Goal: Task Accomplishment & Management: Complete application form

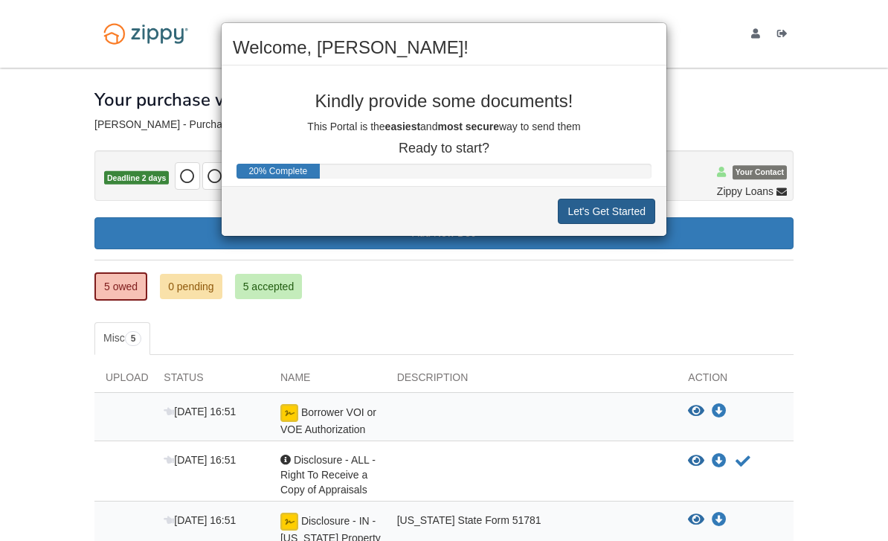
click at [577, 212] on button "Let's Get Started" at bounding box center [606, 211] width 97 height 25
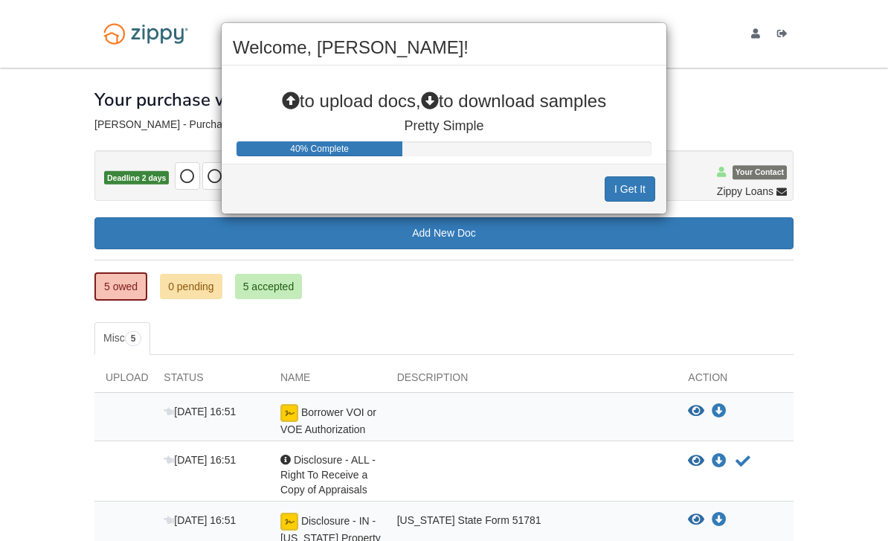
click at [626, 194] on button "I Get It" at bounding box center [630, 188] width 51 height 25
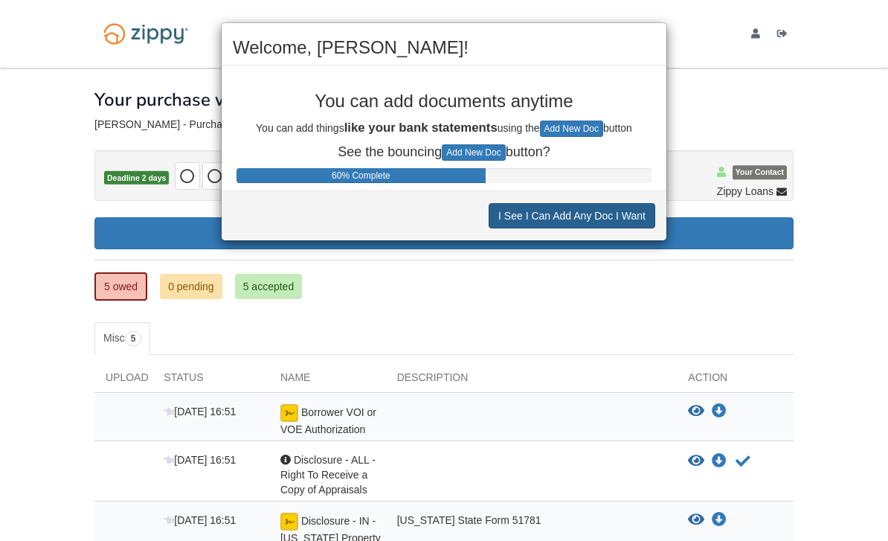
click at [640, 216] on button "I See I Can Add Any Doc I Want" at bounding box center [572, 215] width 167 height 25
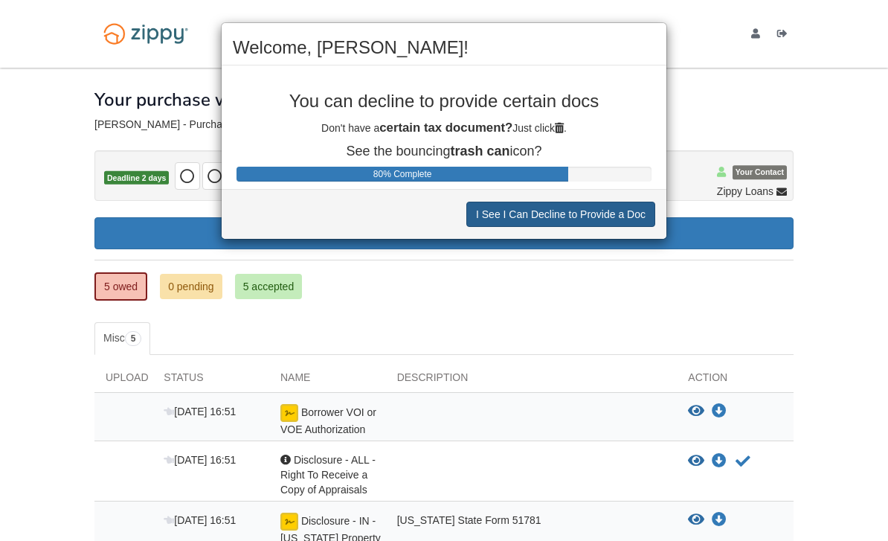
click at [640, 216] on button "I See I Can Decline to Provide a Doc" at bounding box center [560, 214] width 189 height 25
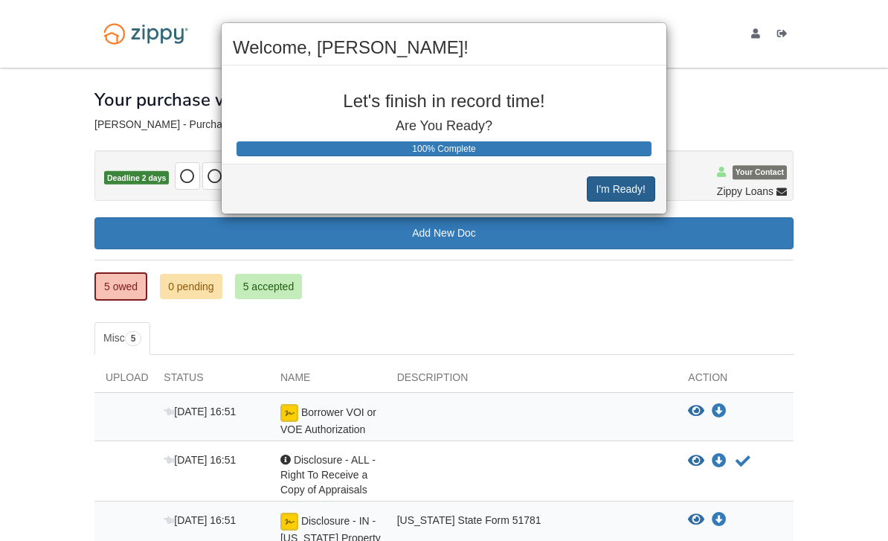
click at [642, 199] on button "I'm Ready!" at bounding box center [621, 188] width 68 height 25
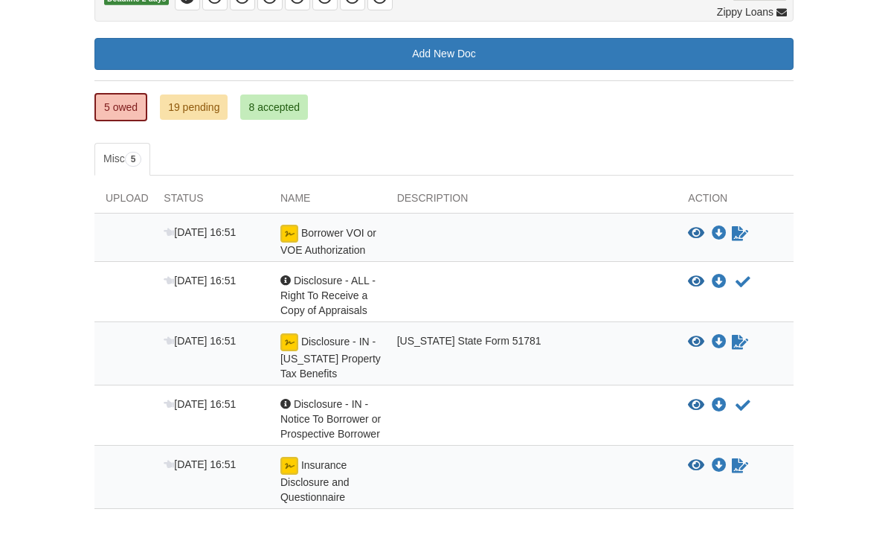
scroll to position [191, 0]
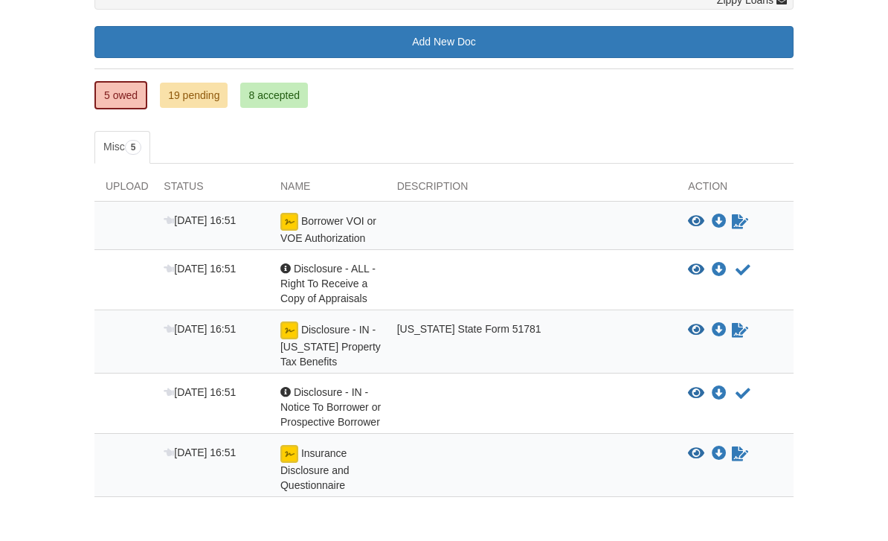
click at [507, 226] on div at bounding box center [532, 229] width 292 height 33
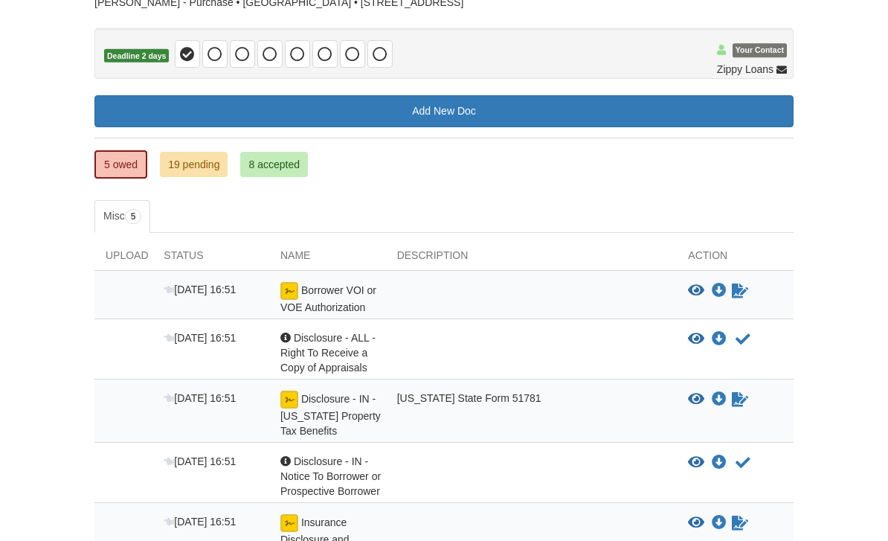
scroll to position [136, 0]
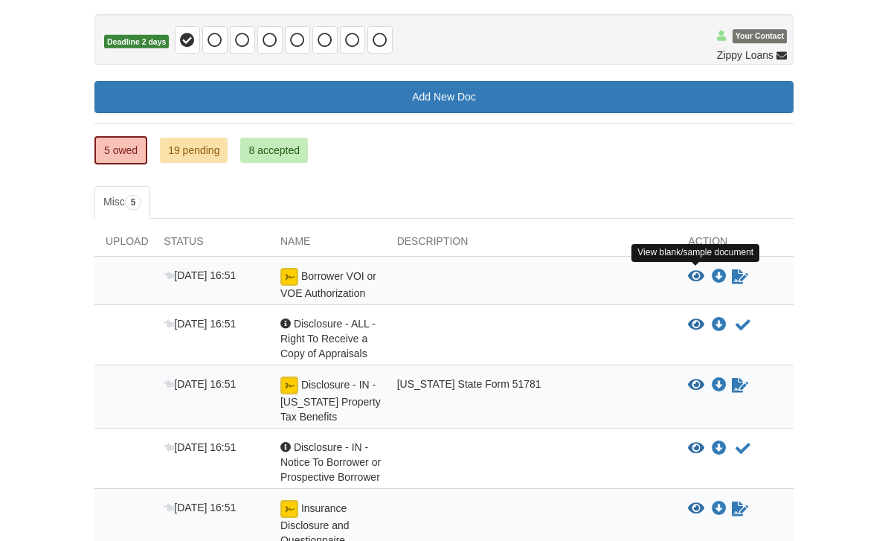
click at [695, 280] on icon "View Borrower VOI or VOE Authorization" at bounding box center [696, 276] width 16 height 15
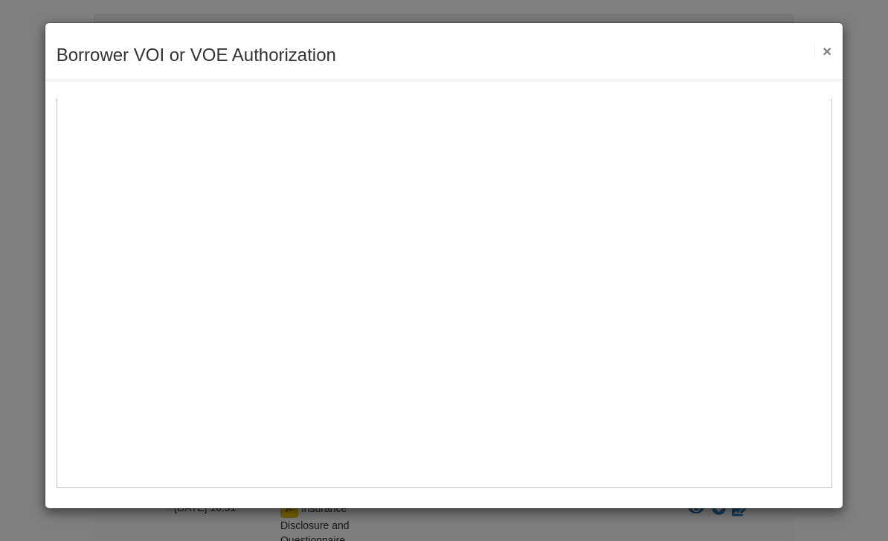
scroll to position [541, 0]
click at [119, 226] on img at bounding box center [444, 100] width 776 height 776
click at [831, 51] on button "×" at bounding box center [822, 51] width 17 height 16
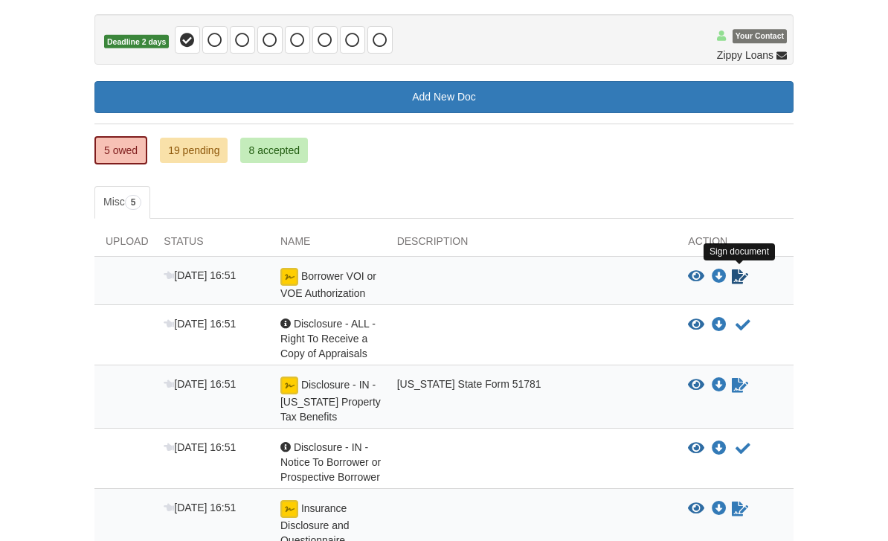
click at [744, 280] on icon "Sign Form" at bounding box center [740, 276] width 16 height 15
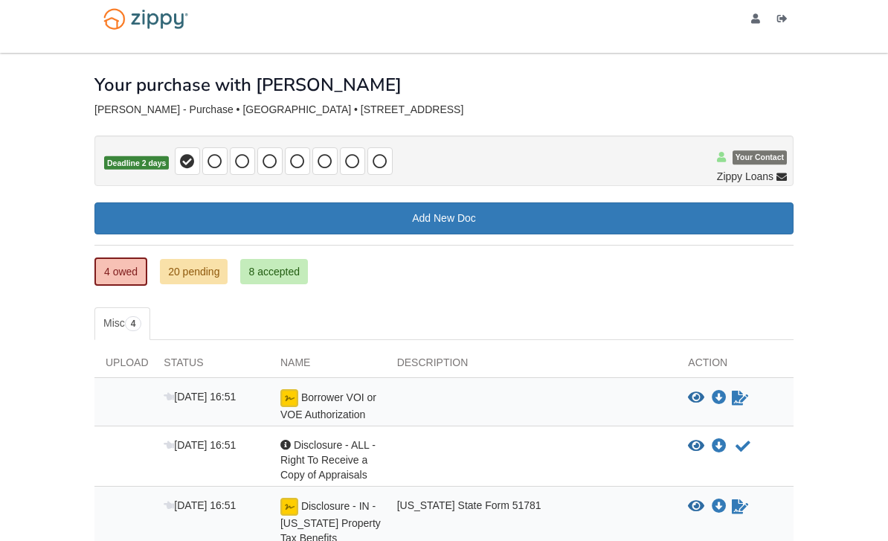
scroll to position [13, 0]
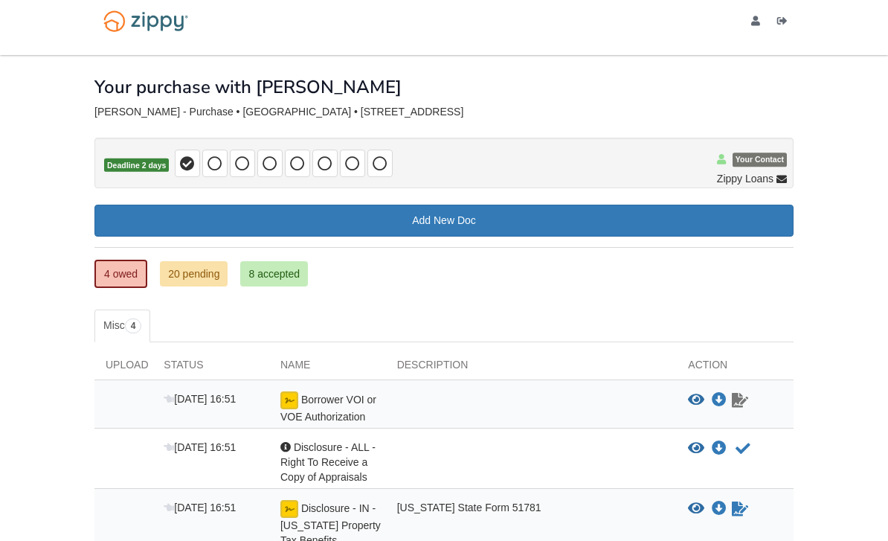
click at [742, 405] on icon "Waiting for your co-borrower to e-sign" at bounding box center [740, 400] width 16 height 15
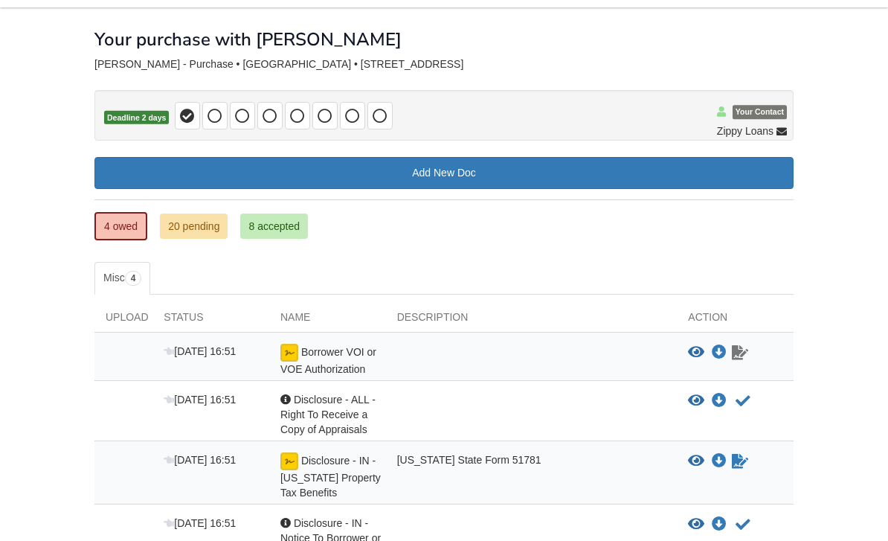
scroll to position [60, 0]
click at [741, 351] on icon "Waiting for your co-borrower to e-sign" at bounding box center [740, 352] width 16 height 15
click at [695, 353] on icon "View Borrower VOI or VOE Authorization" at bounding box center [696, 352] width 16 height 15
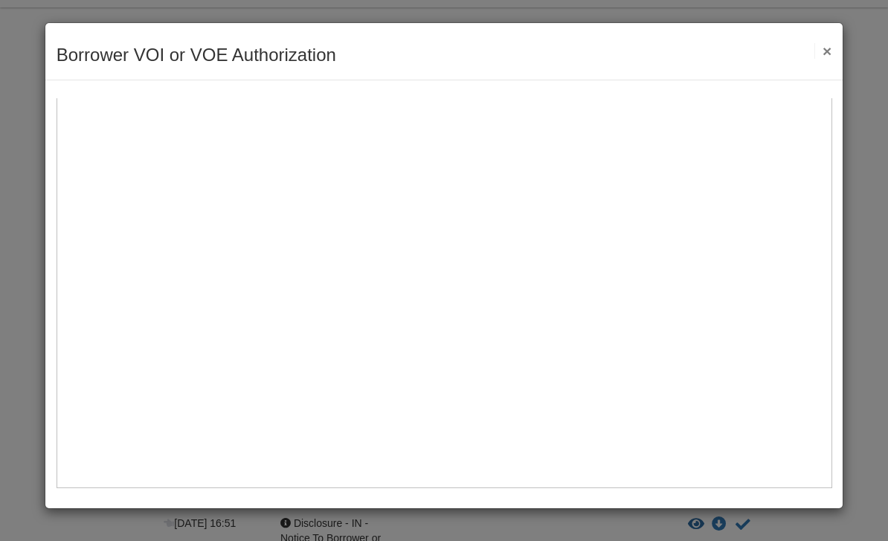
scroll to position [633, 0]
click at [824, 50] on button "×" at bounding box center [822, 51] width 17 height 16
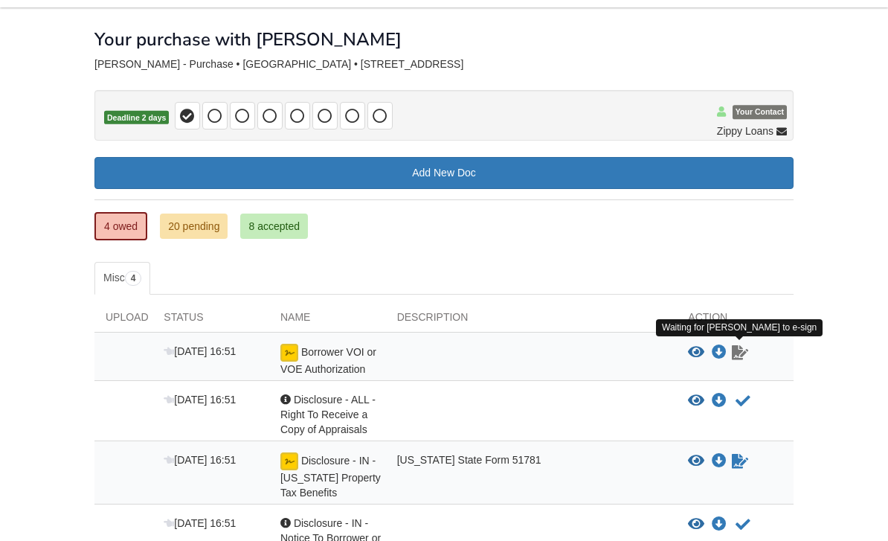
click at [739, 359] on link "Sign document" at bounding box center [739, 353] width 19 height 18
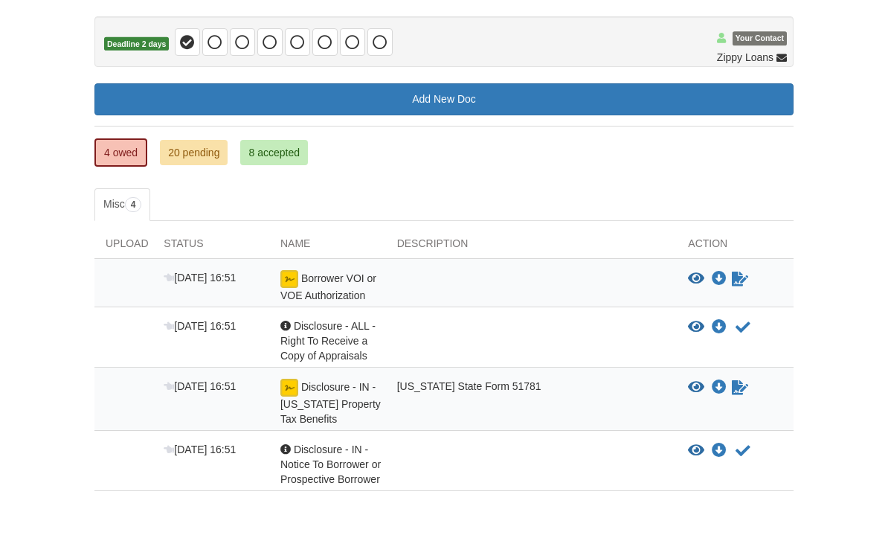
scroll to position [135, 0]
